Goal: Transaction & Acquisition: Register for event/course

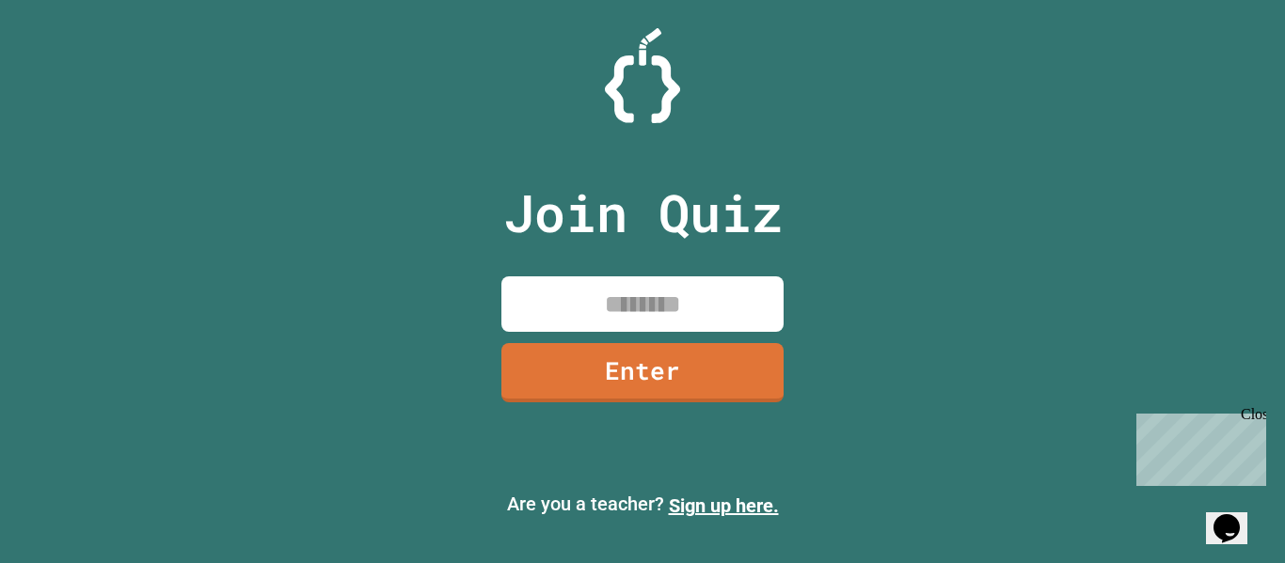
click at [1256, 496] on div "Opens Chat This icon Opens the chat window." at bounding box center [1235, 496] width 45 height 0
click at [1242, 528] on icon "Opens Chat This icon Opens the chat window." at bounding box center [1226, 529] width 30 height 30
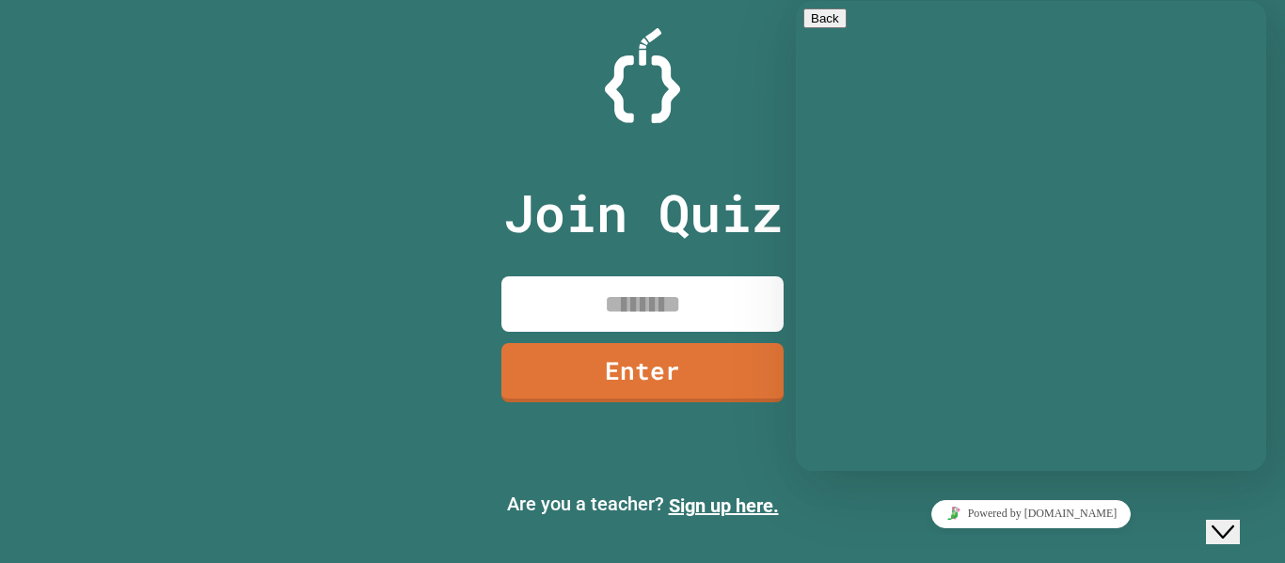
click at [1234, 521] on icon "Close Chat This icon closes the chat window." at bounding box center [1222, 532] width 23 height 23
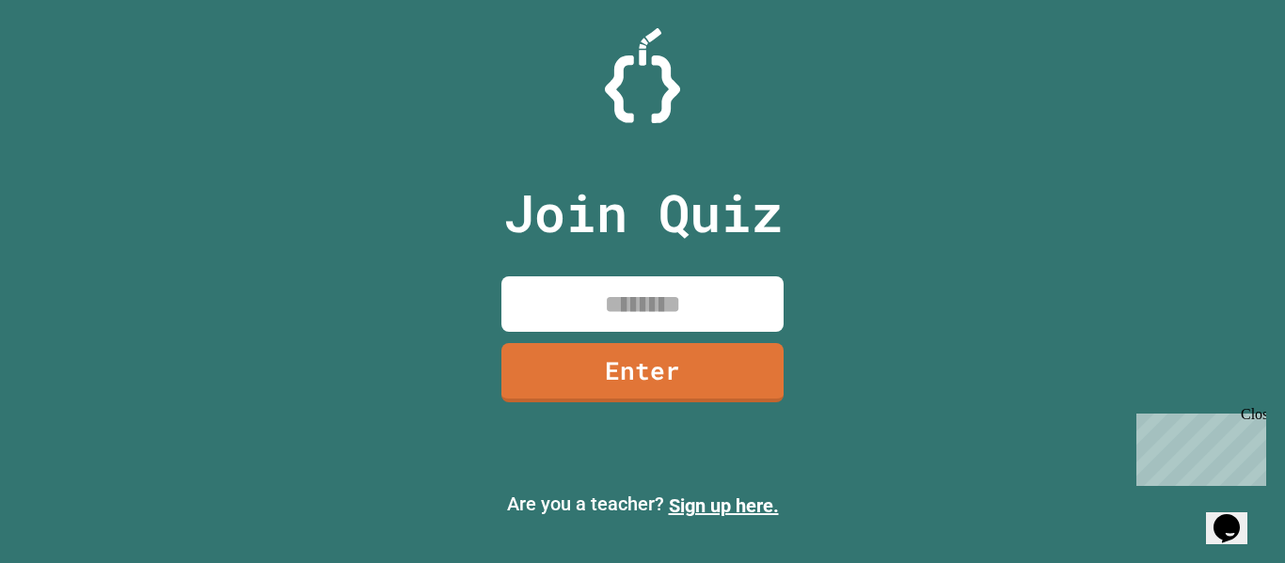
click at [703, 295] on input at bounding box center [642, 304] width 282 height 55
click at [668, 383] on link "Enter" at bounding box center [642, 371] width 273 height 62
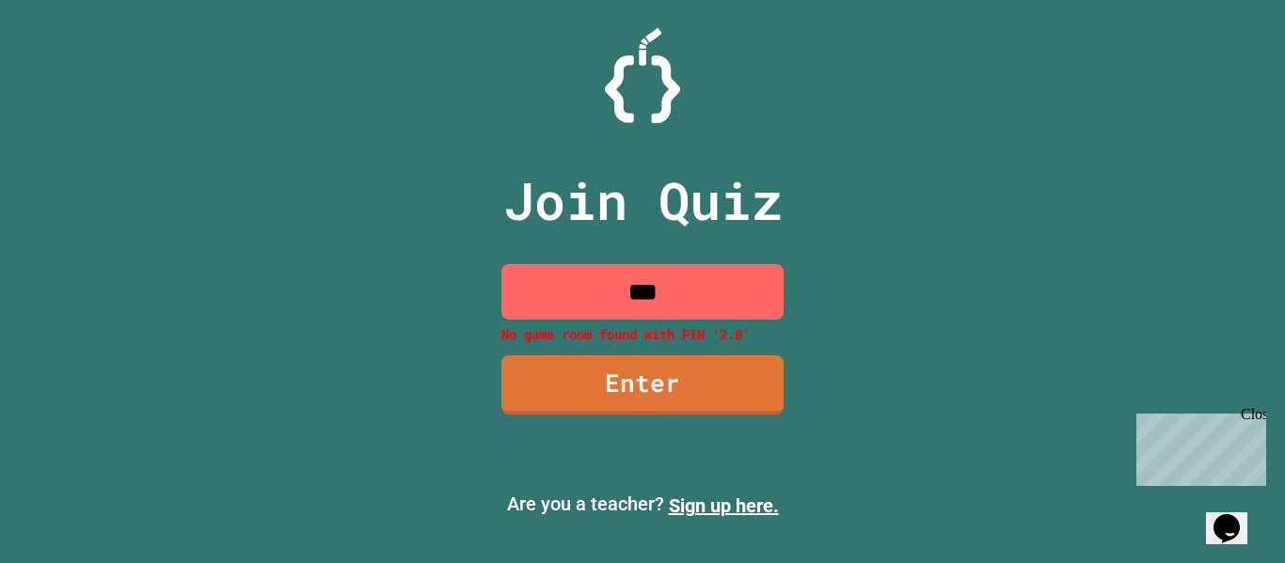
click at [687, 308] on input "***" at bounding box center [642, 291] width 282 height 55
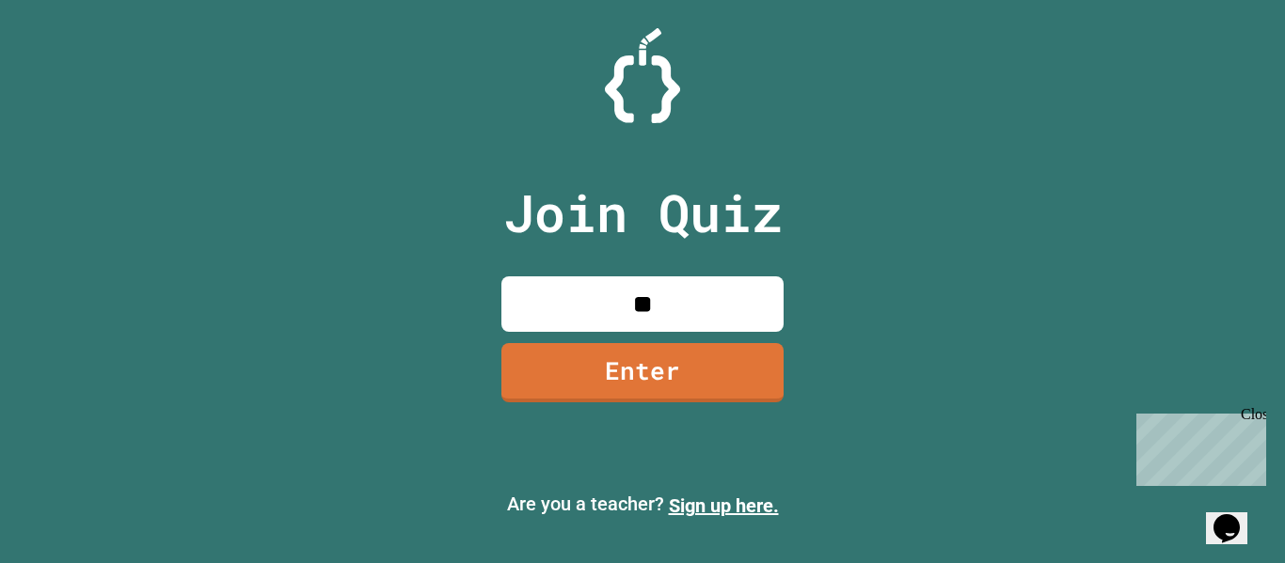
type input "*"
click at [699, 514] on link "Sign up here." at bounding box center [724, 506] width 110 height 23
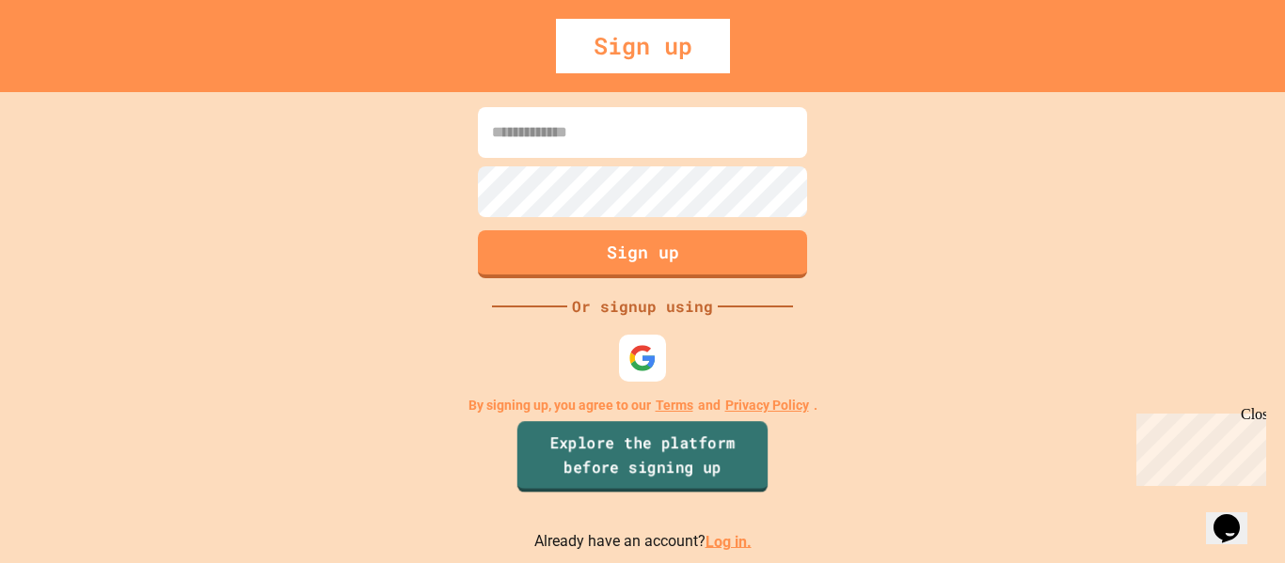
click at [628, 447] on link "Explore the platform before signing up" at bounding box center [642, 456] width 250 height 71
